Goal: Task Accomplishment & Management: Complete application form

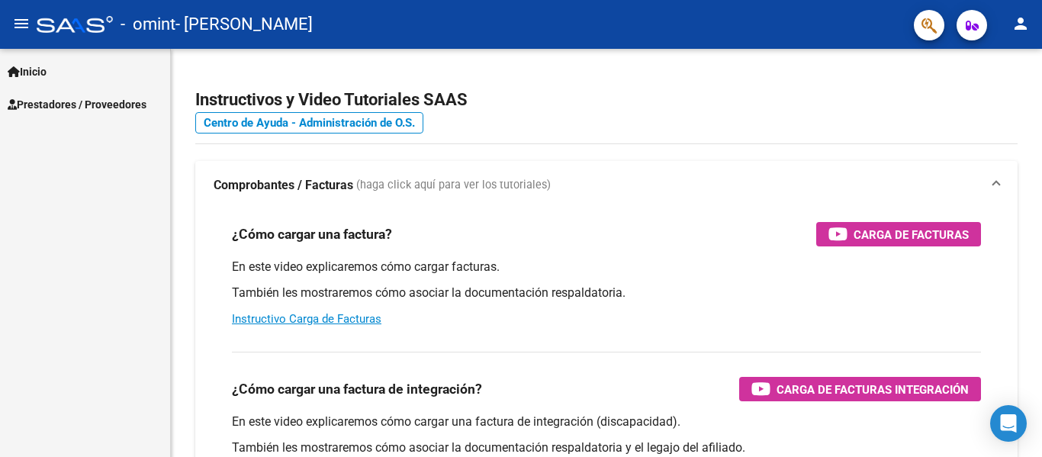
click at [127, 99] on span "Prestadores / Proveedores" at bounding box center [77, 104] width 139 height 17
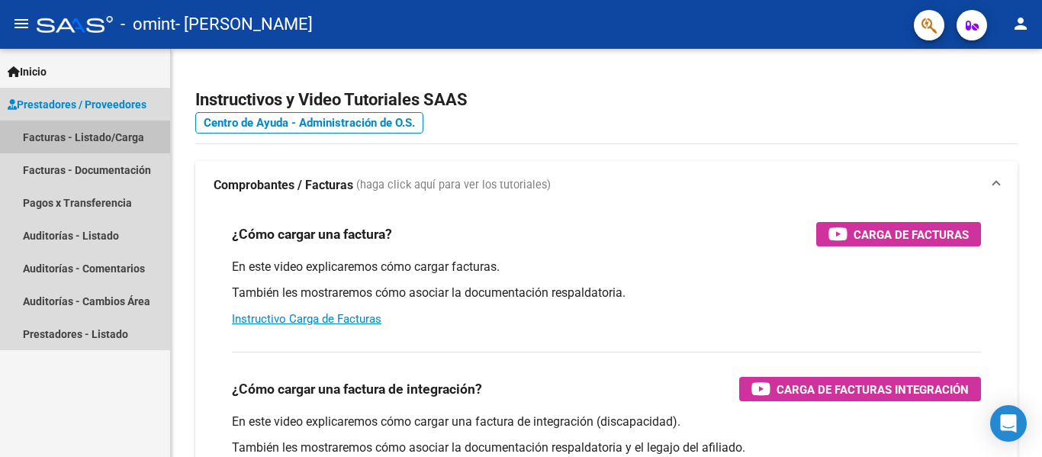
click at [113, 142] on link "Facturas - Listado/Carga" at bounding box center [85, 136] width 170 height 33
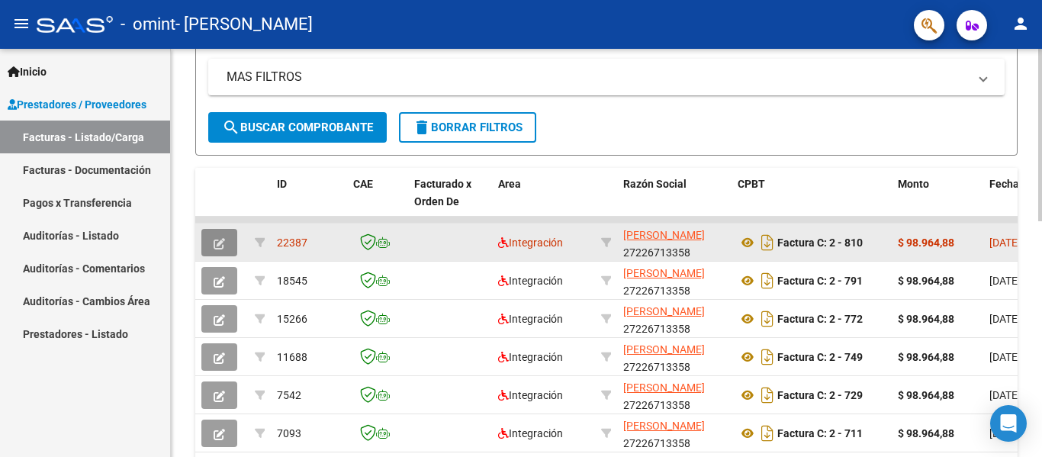
click at [217, 239] on icon "button" at bounding box center [219, 243] width 11 height 11
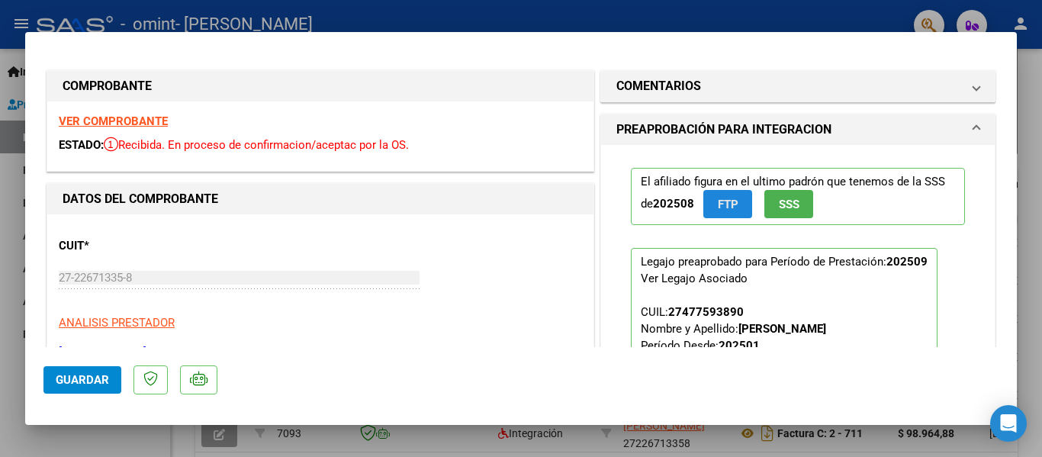
click at [719, 201] on span "FTP" at bounding box center [728, 205] width 21 height 14
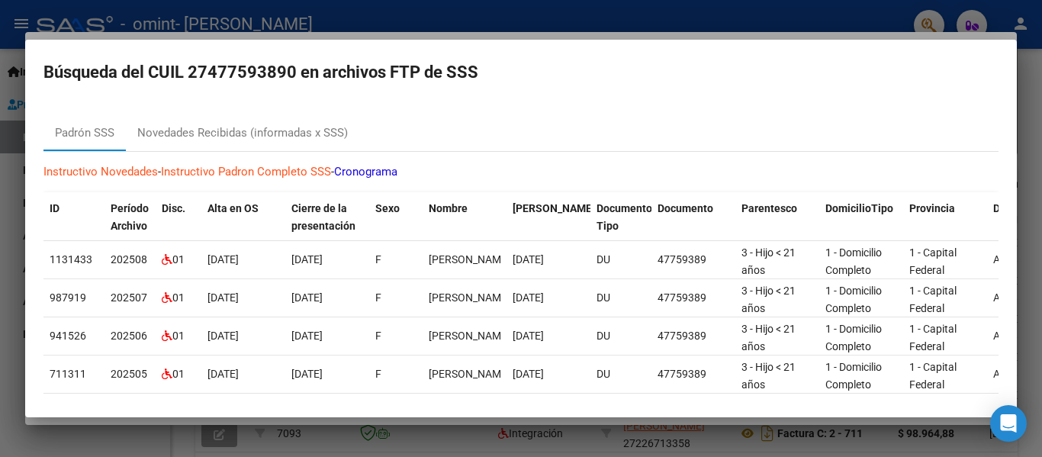
click at [1034, 172] on div at bounding box center [521, 228] width 1042 height 457
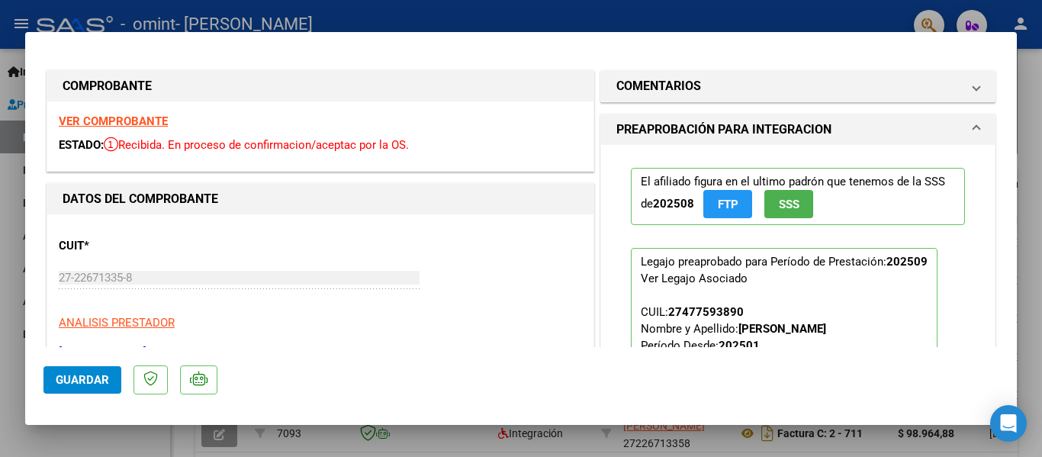
click at [779, 202] on span "SSS" at bounding box center [789, 205] width 21 height 14
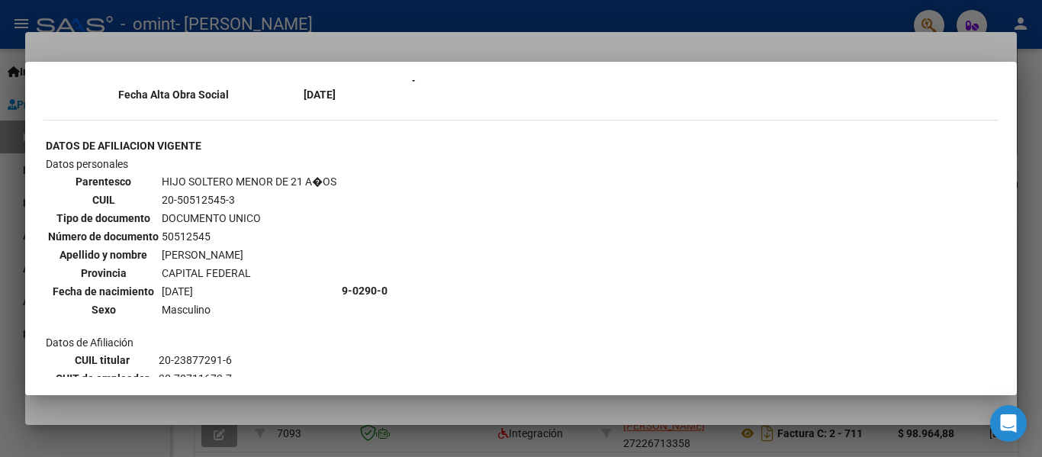
scroll to position [790, 0]
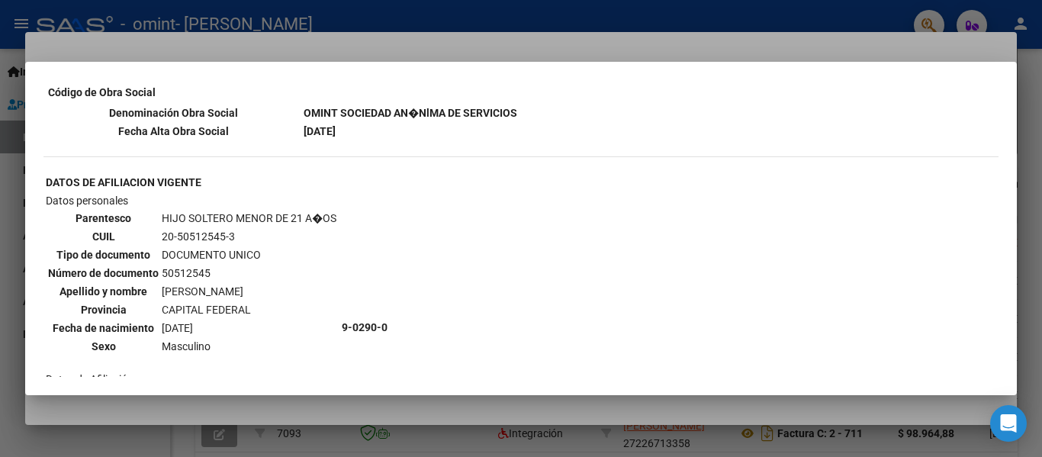
click at [1037, 133] on div at bounding box center [521, 228] width 1042 height 457
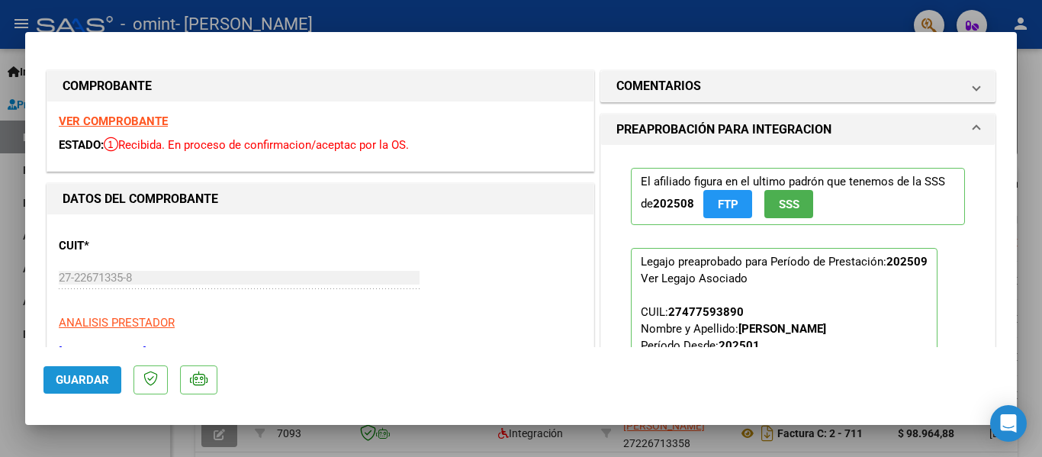
click at [89, 374] on span "Guardar" at bounding box center [82, 380] width 53 height 14
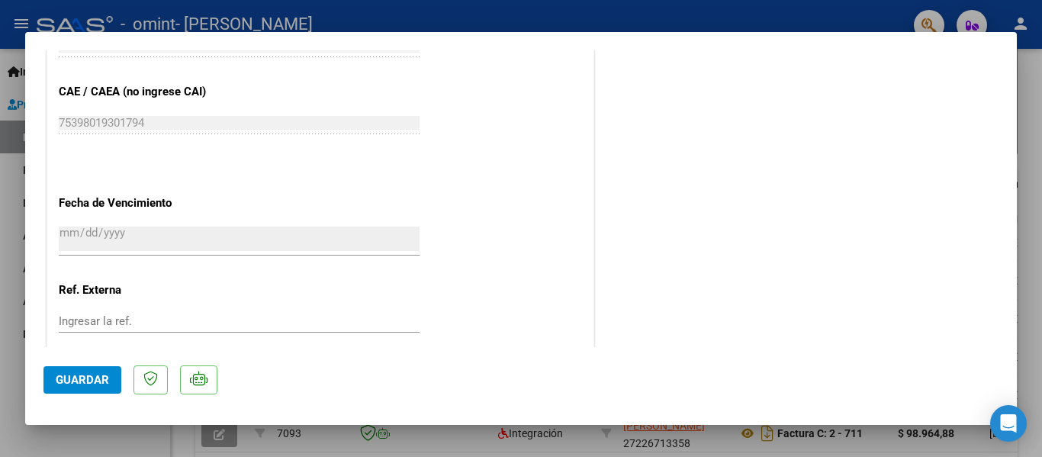
scroll to position [1012, 0]
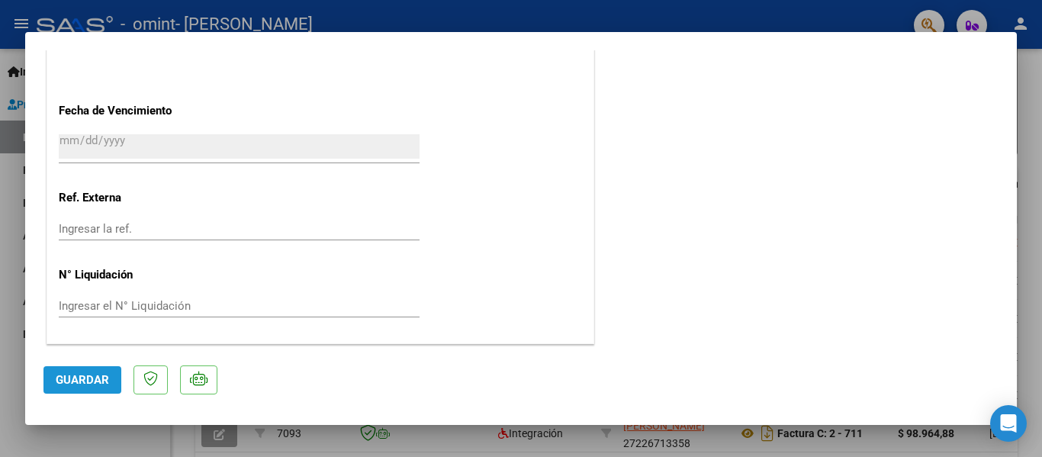
click at [92, 371] on button "Guardar" at bounding box center [82, 379] width 78 height 27
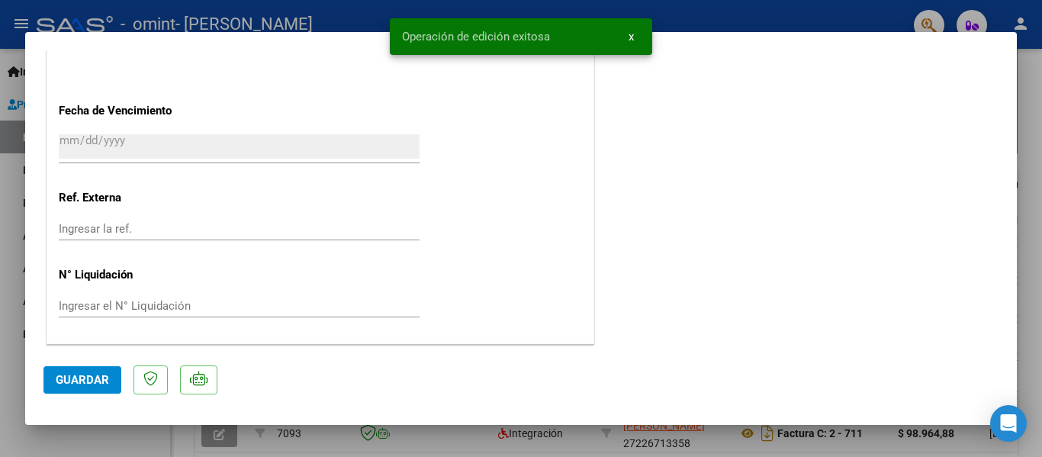
click at [1032, 237] on div at bounding box center [521, 228] width 1042 height 457
type input "$ 0,00"
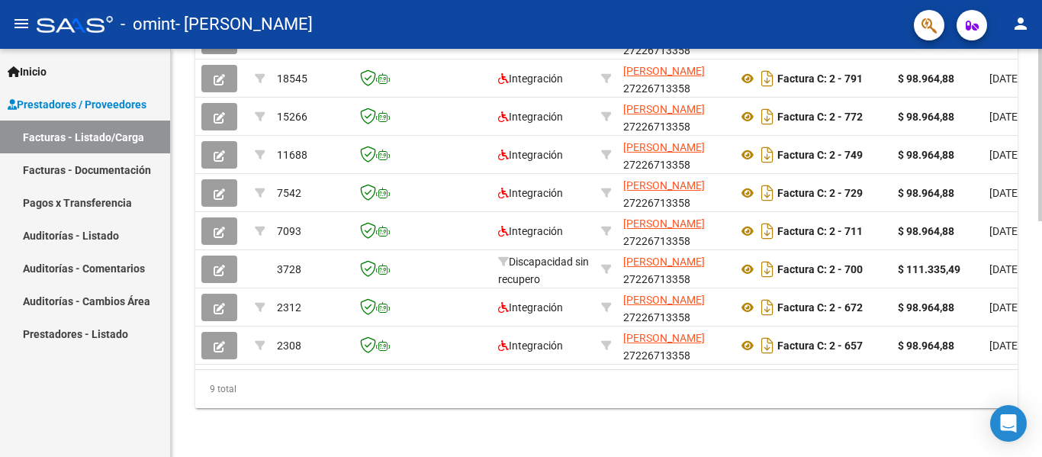
scroll to position [0, 0]
